Goal: Task Accomplishment & Management: Manage account settings

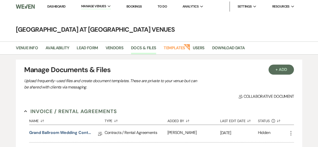
drag, startPoint x: 0, startPoint y: 0, endPoint x: 55, endPoint y: 8, distance: 55.3
click at [55, 8] on link "Dashboard" at bounding box center [56, 6] width 18 height 4
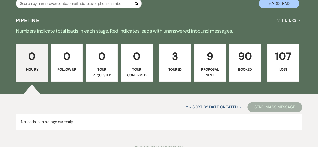
scroll to position [101, 0]
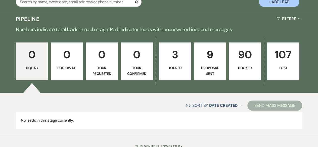
click at [253, 58] on p "90" at bounding box center [244, 54] width 25 height 17
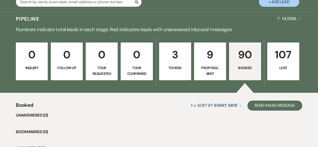
scroll to position [176, 0]
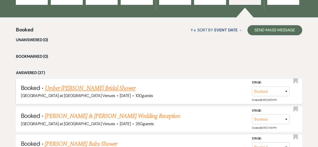
click at [80, 91] on link "Umber [PERSON_NAME] Bridal Shower" at bounding box center [90, 88] width 91 height 9
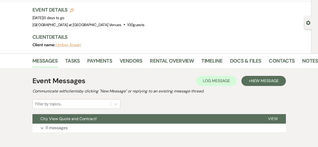
scroll to position [50, 0]
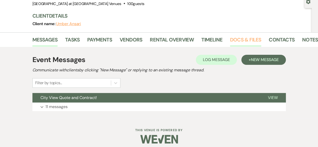
click at [250, 36] on link "Docs & Files" at bounding box center [245, 41] width 31 height 11
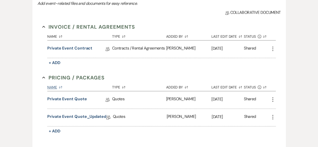
scroll to position [151, 0]
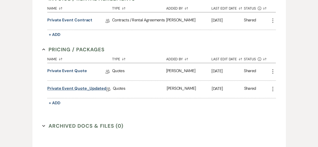
click at [79, 88] on link "Private Event Quote_Updated" at bounding box center [76, 89] width 59 height 8
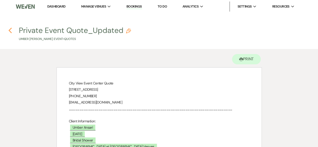
click at [10, 32] on use "button" at bounding box center [10, 31] width 3 height 6
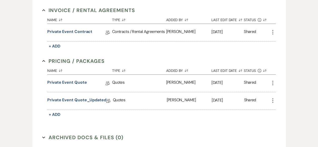
scroll to position [151, 0]
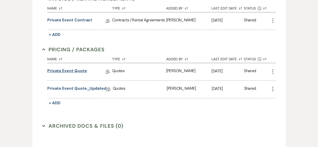
click at [77, 69] on link "Private Event Quote" at bounding box center [66, 72] width 39 height 8
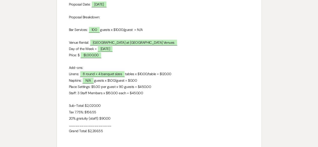
scroll to position [126, 0]
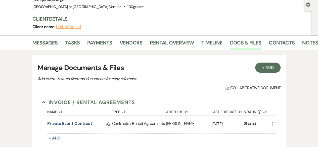
scroll to position [50, 0]
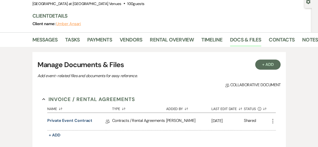
click at [153, 8] on div "Event Details Edit Event Date: [DATE] | 3 days to go Venue: [GEOGRAPHIC_DATA] a…" at bounding box center [171, 8] width 279 height 47
